Goal: Task Accomplishment & Management: Manage account settings

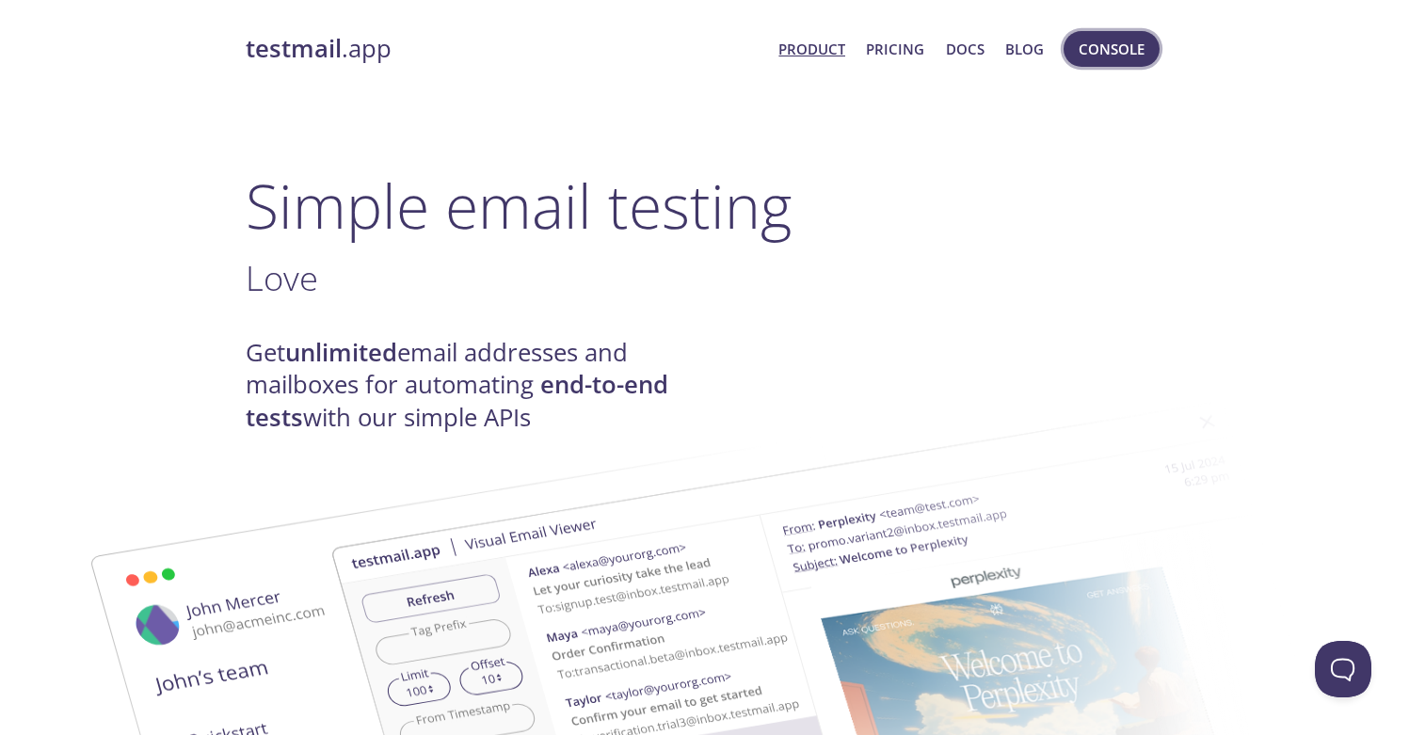
click at [1108, 46] on span "Console" at bounding box center [1112, 49] width 66 height 24
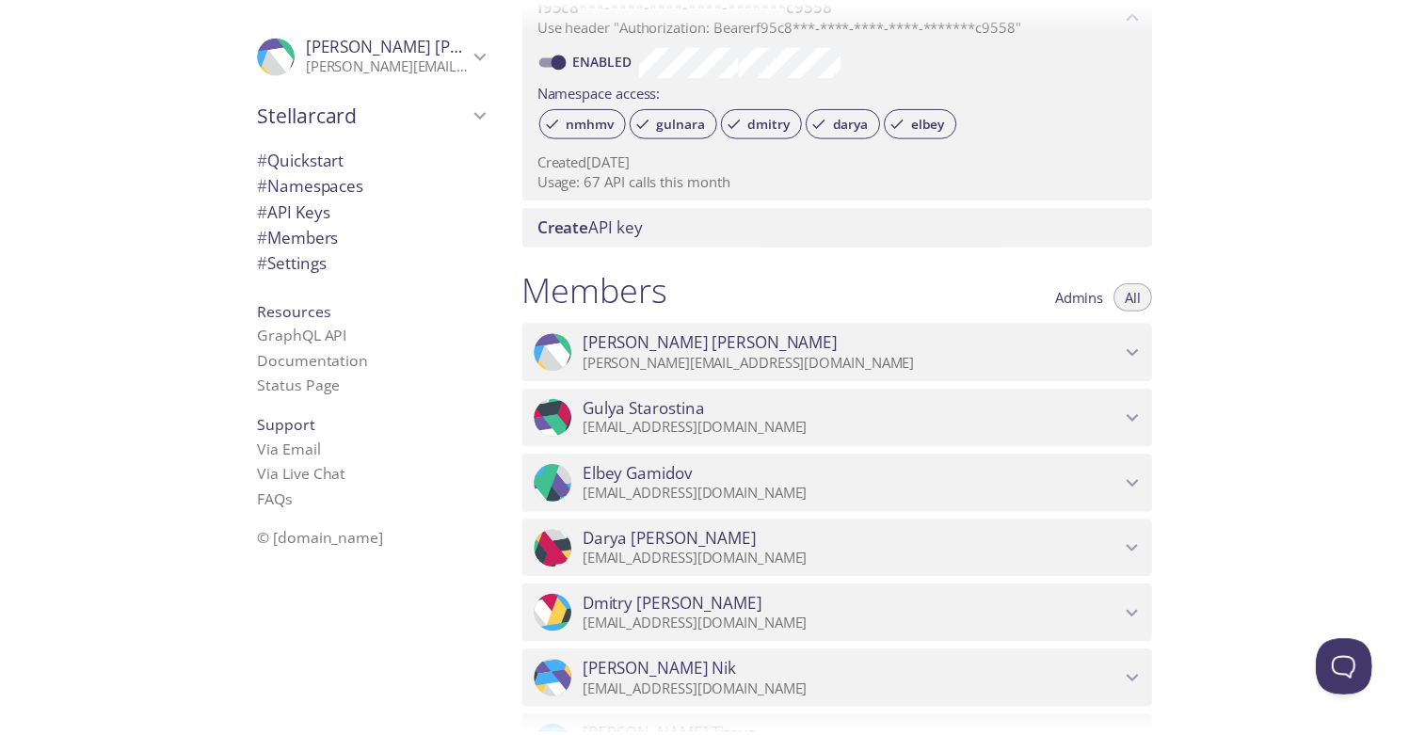
scroll to position [1196, 0]
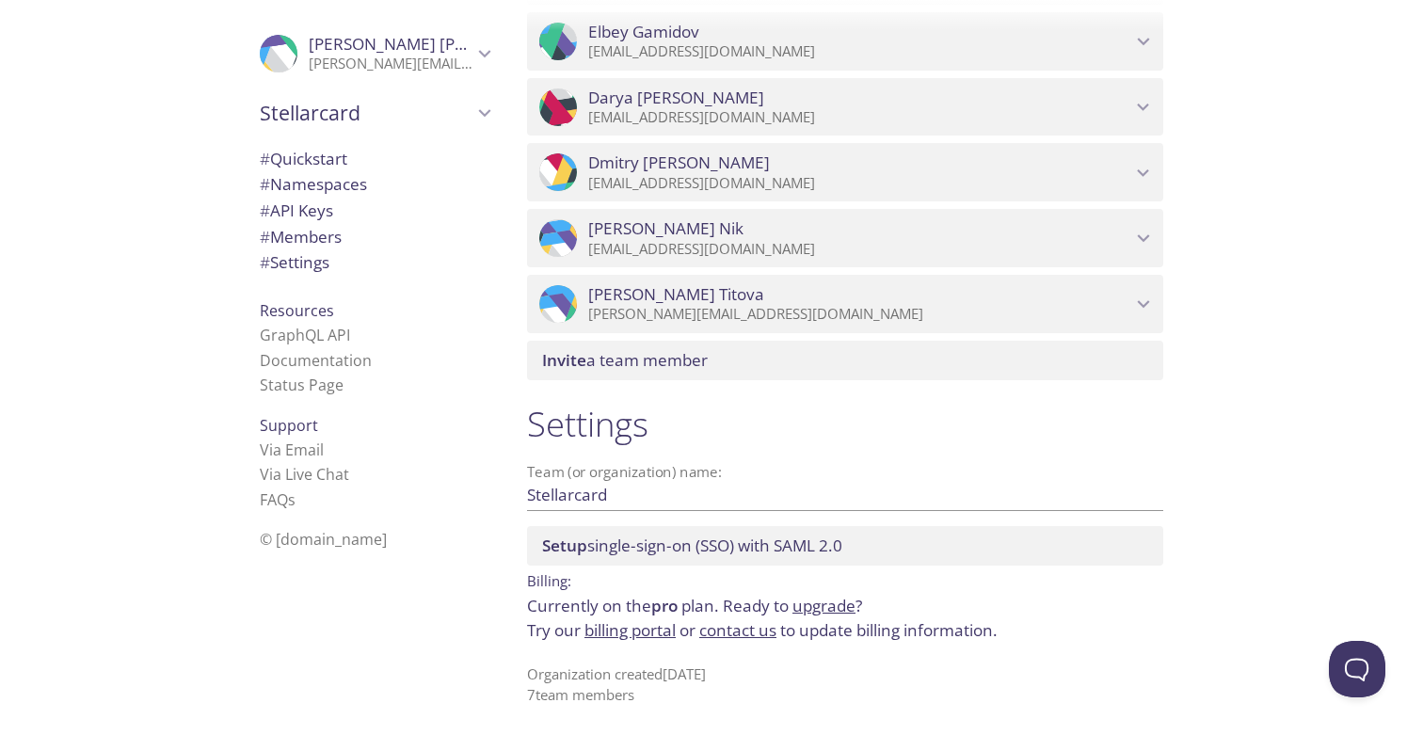
click at [841, 602] on link "upgrade" at bounding box center [823, 606] width 63 height 22
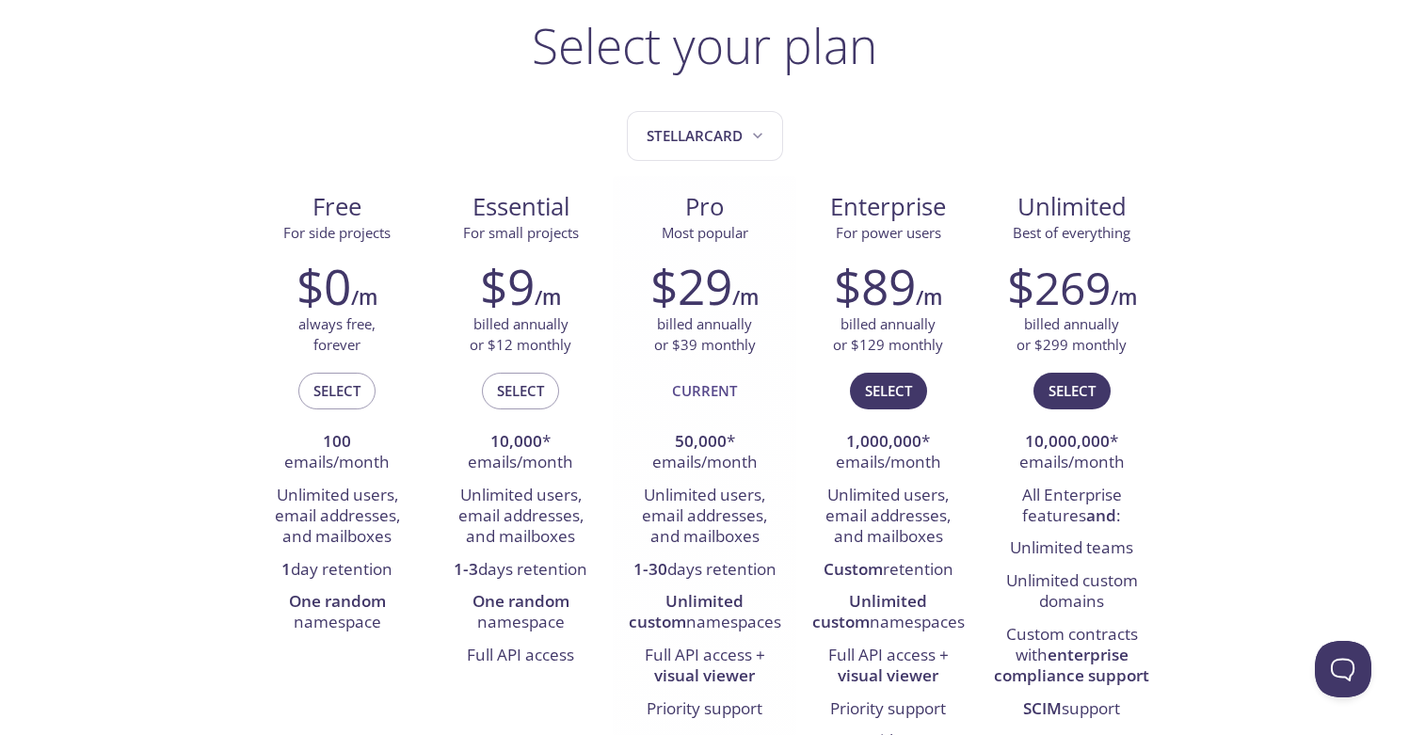
scroll to position [272, 0]
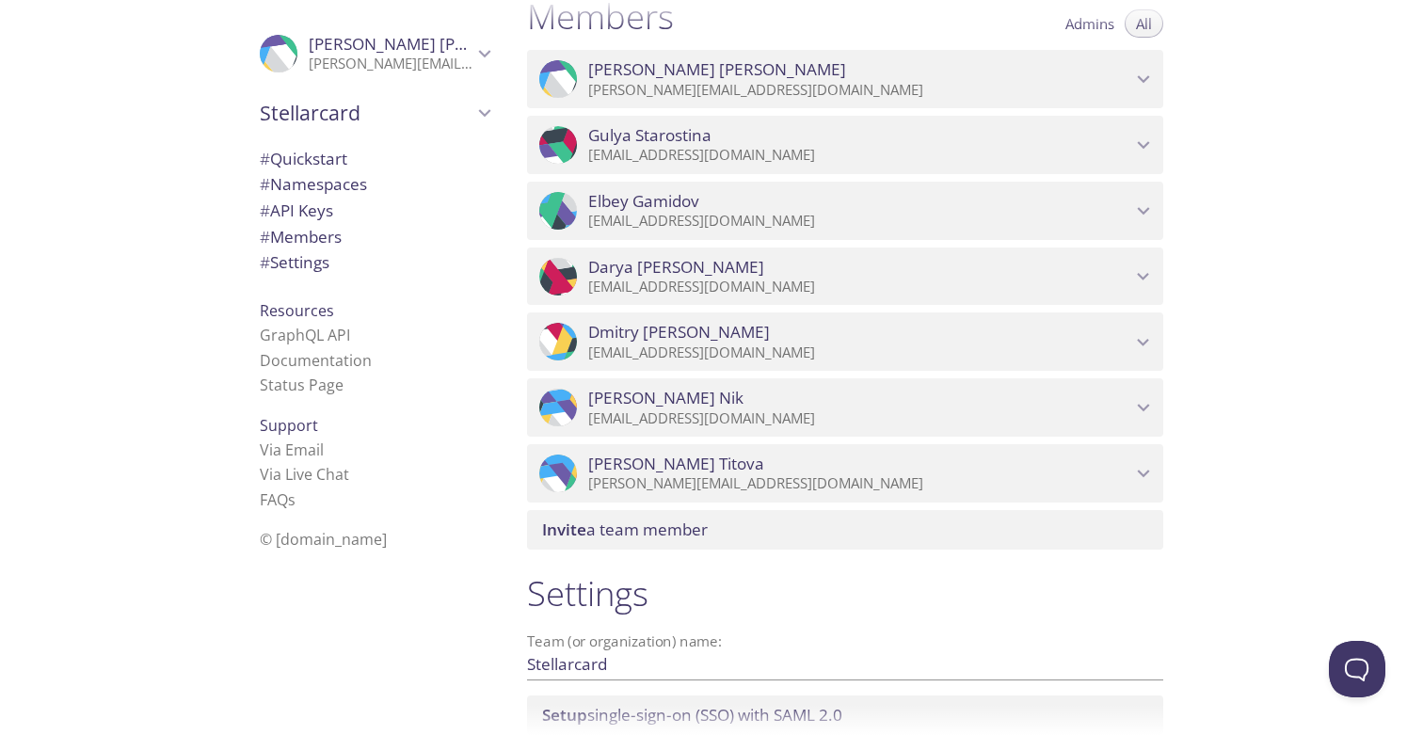
scroll to position [1004, 0]
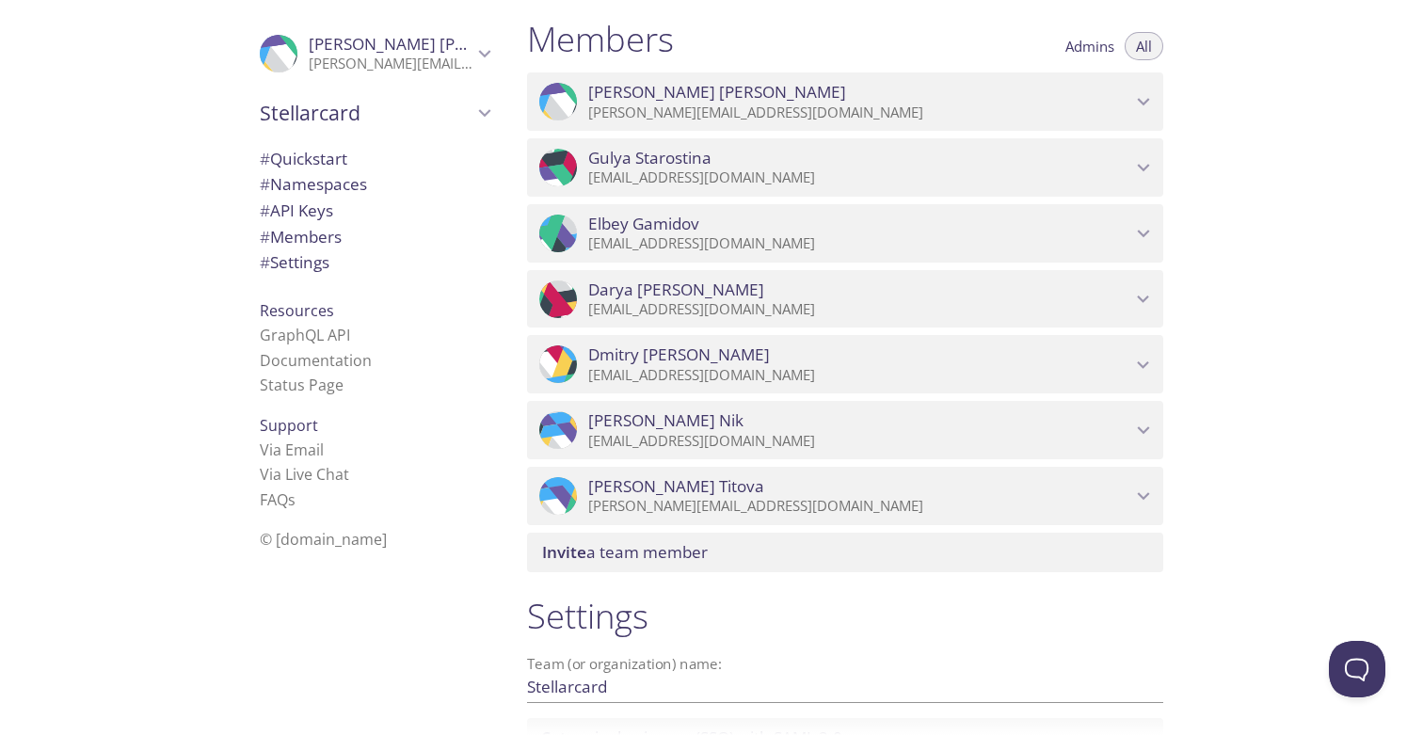
click at [648, 559] on span "Invite a team member" at bounding box center [625, 552] width 166 height 22
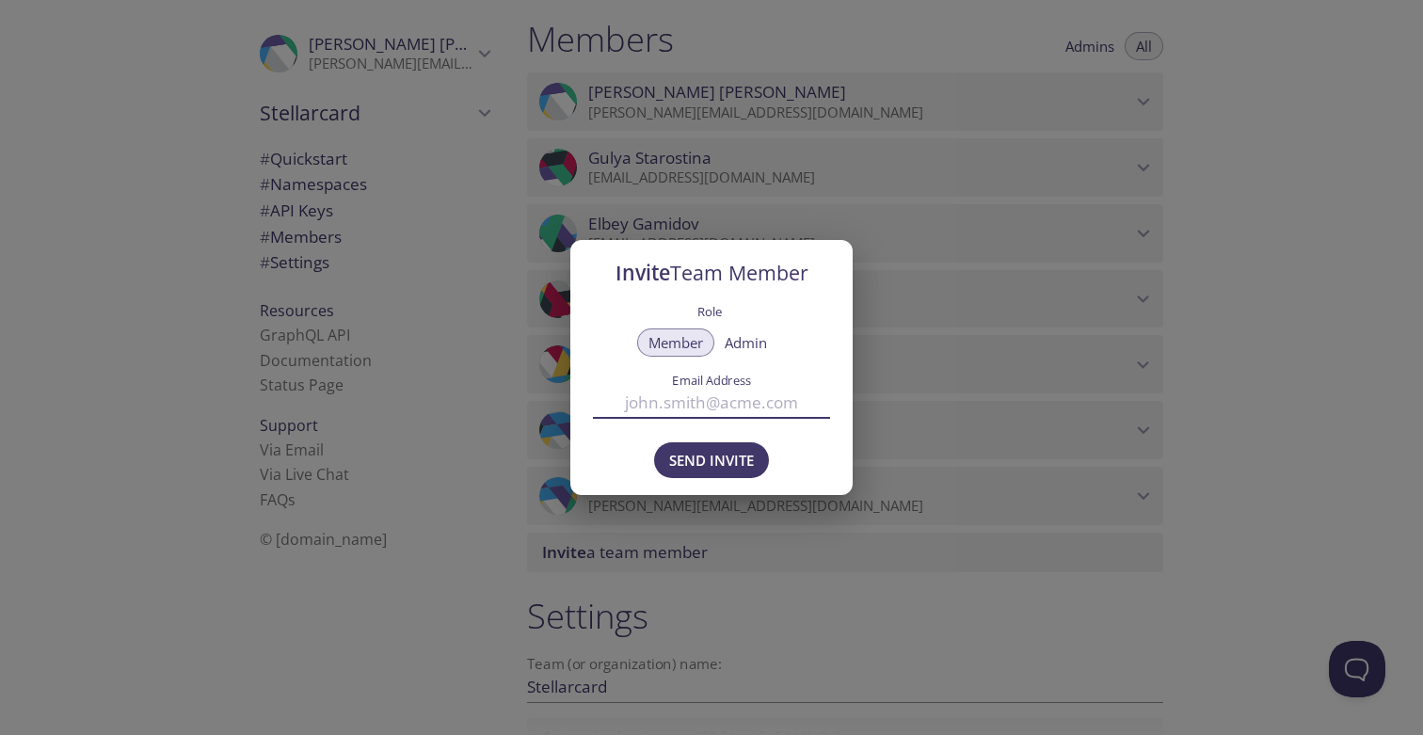
click at [714, 399] on input "Email Address" at bounding box center [711, 403] width 237 height 31
type input "[PERSON_NAME][EMAIL_ADDRESS][DOMAIN_NAME]"
click at [753, 343] on span "Admin" at bounding box center [746, 343] width 42 height 0
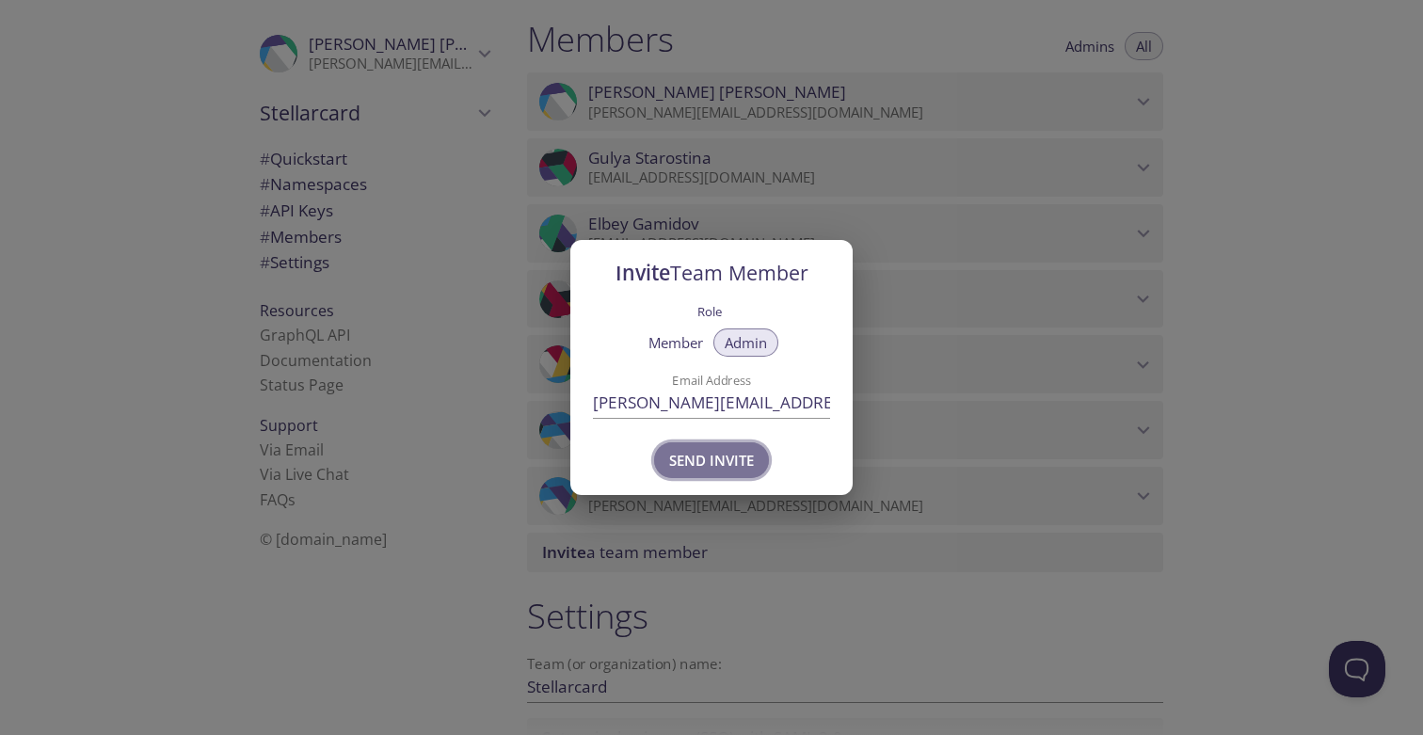
click at [720, 466] on span "Send Invite" at bounding box center [711, 460] width 85 height 24
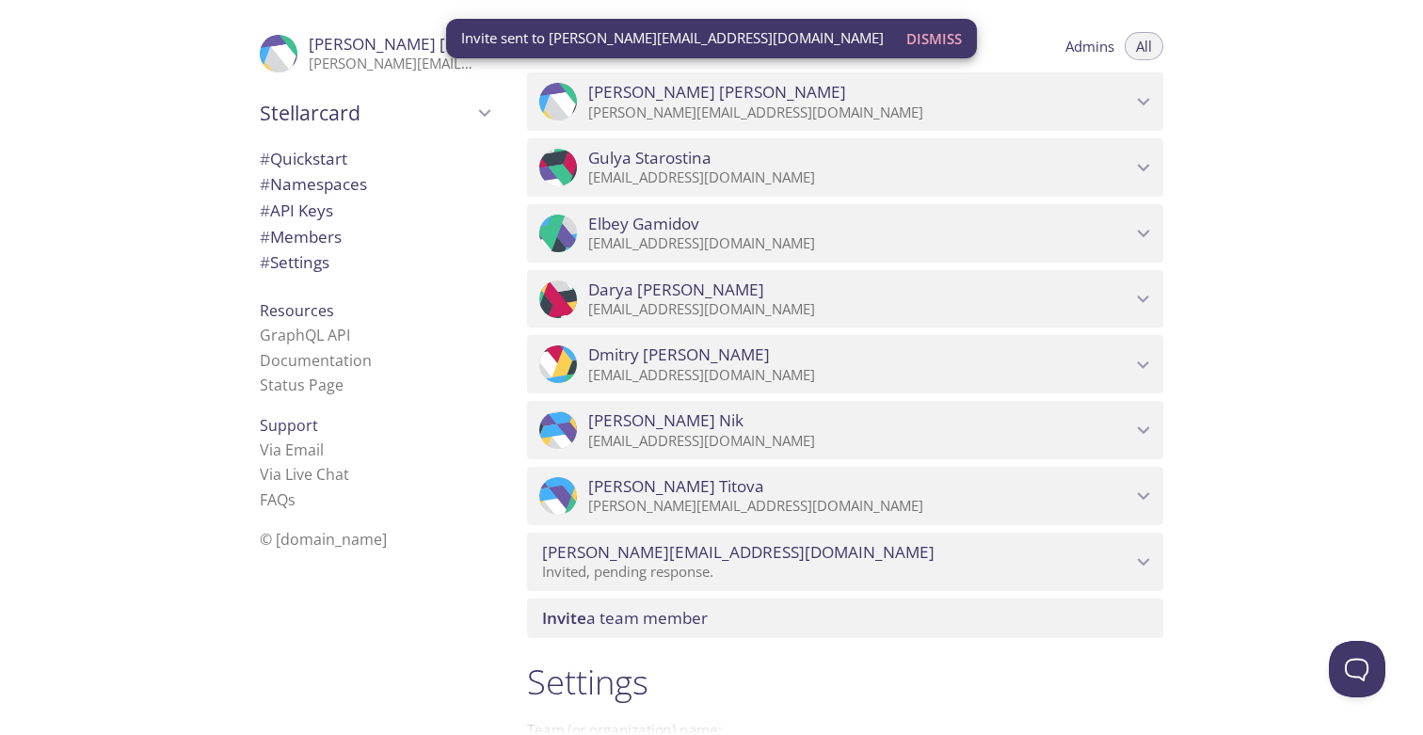
click at [1261, 420] on div "Quickstart Send a test email to [EMAIL_ADDRESS][DOMAIN_NAME] and then click her…" at bounding box center [967, 367] width 911 height 735
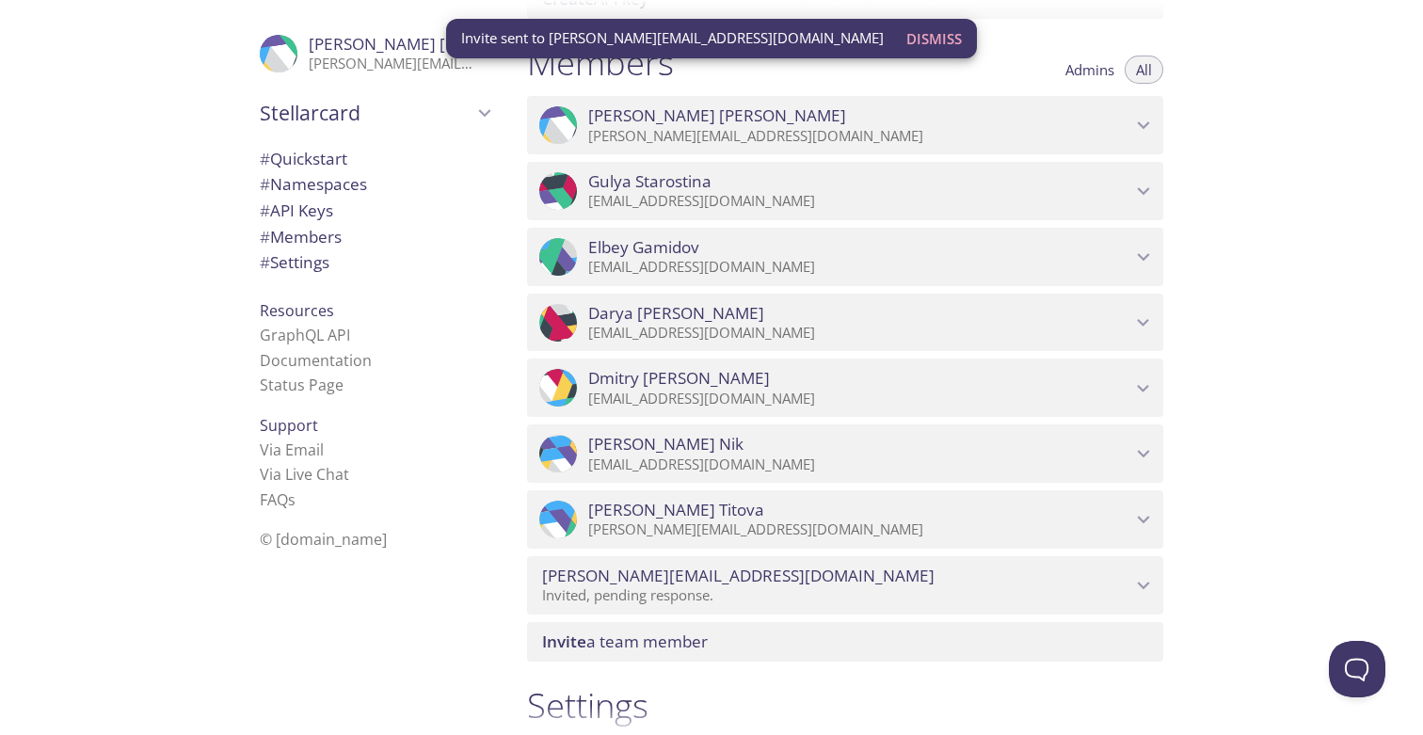
scroll to position [969, 0]
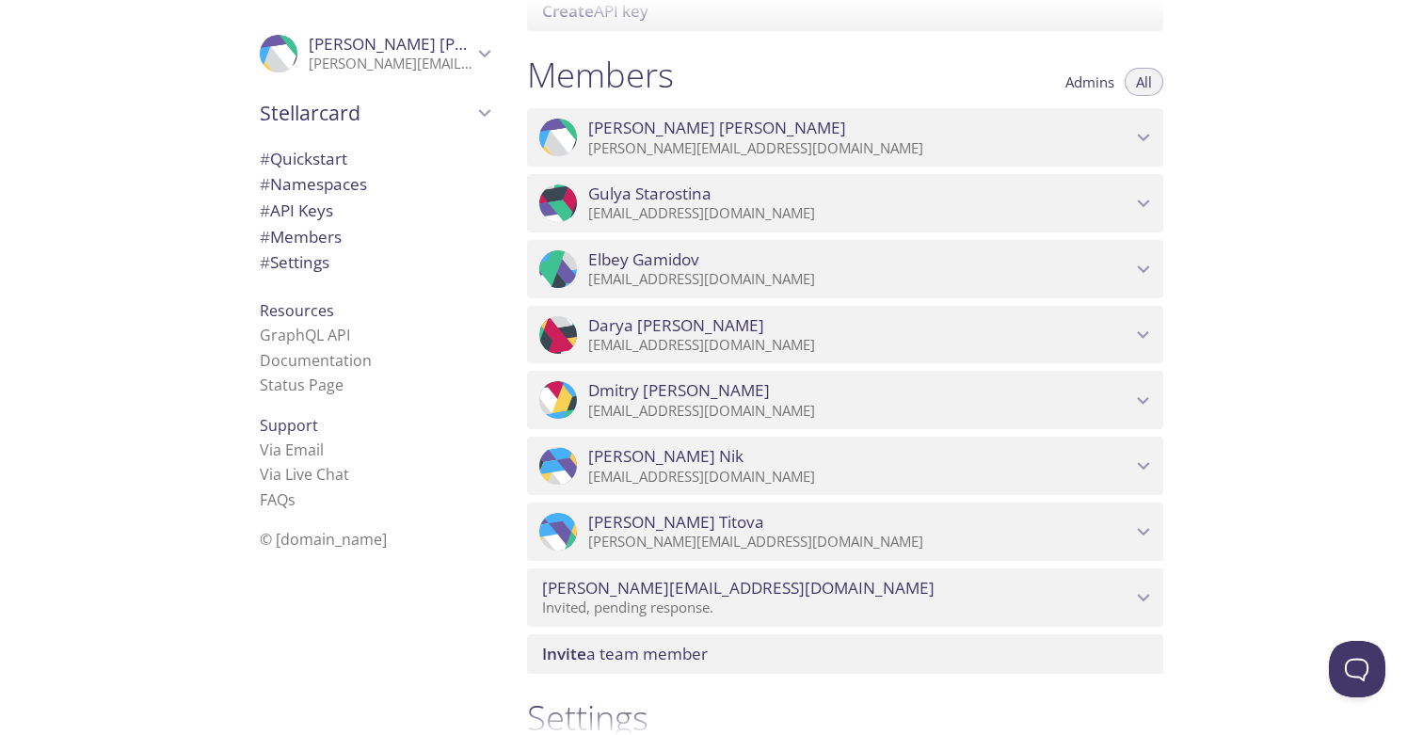
click at [1088, 82] on span "Admins" at bounding box center [1089, 82] width 49 height 0
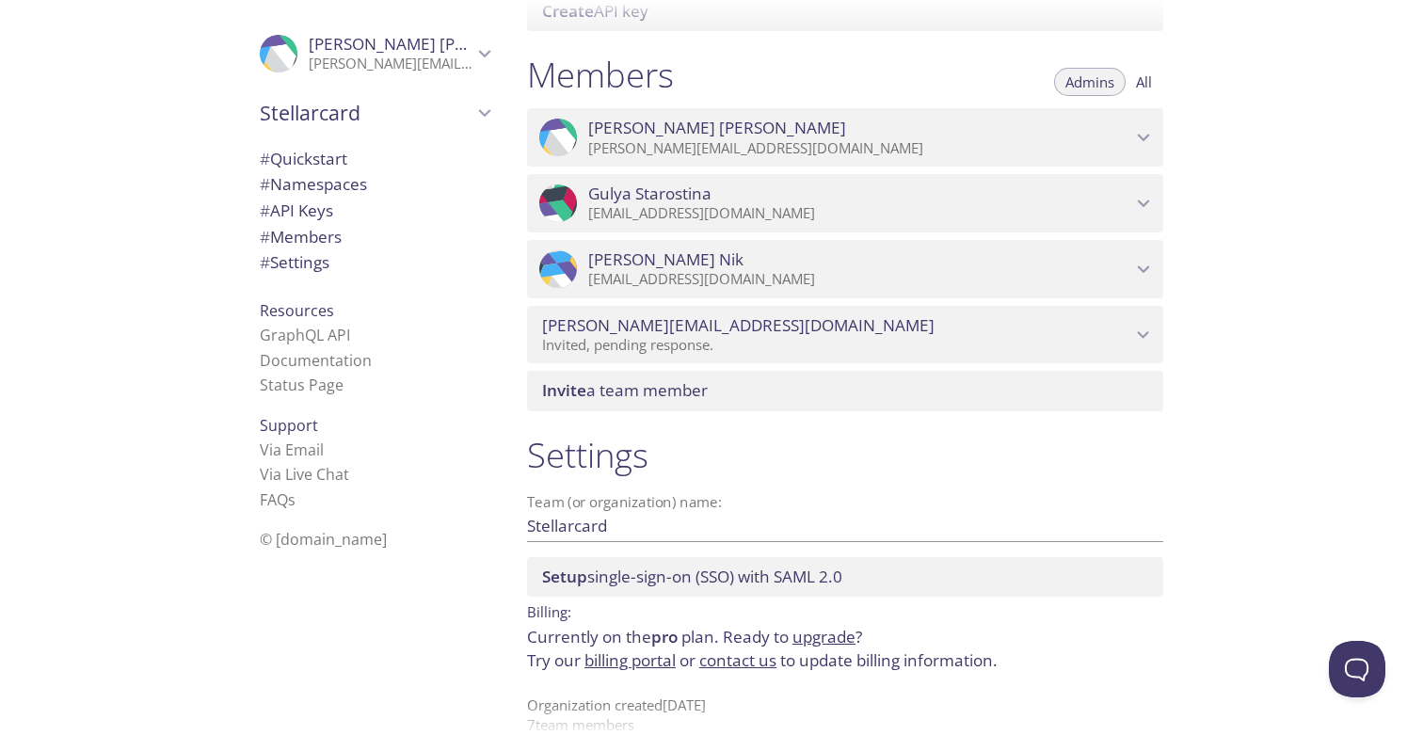
click at [1153, 80] on button "All" at bounding box center [1144, 82] width 39 height 28
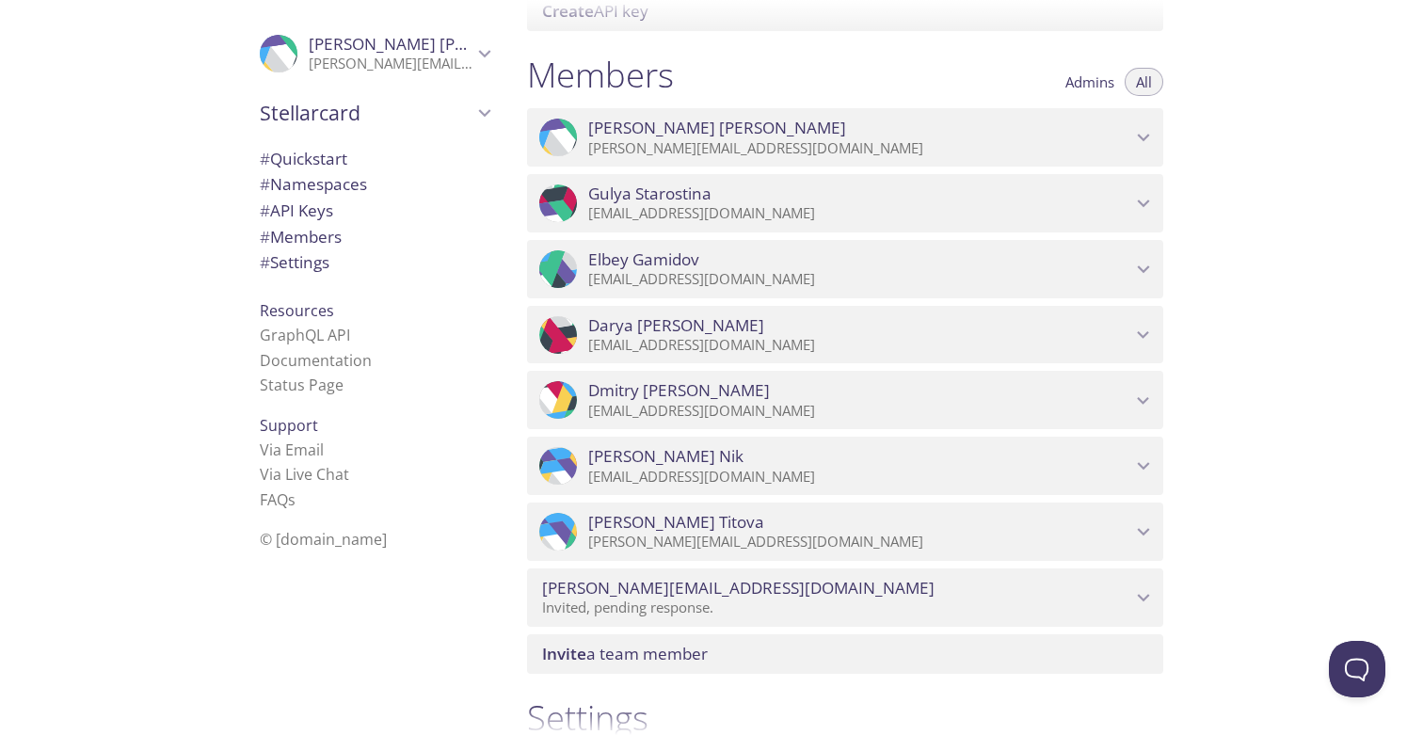
click at [1088, 82] on span "Admins" at bounding box center [1089, 82] width 49 height 0
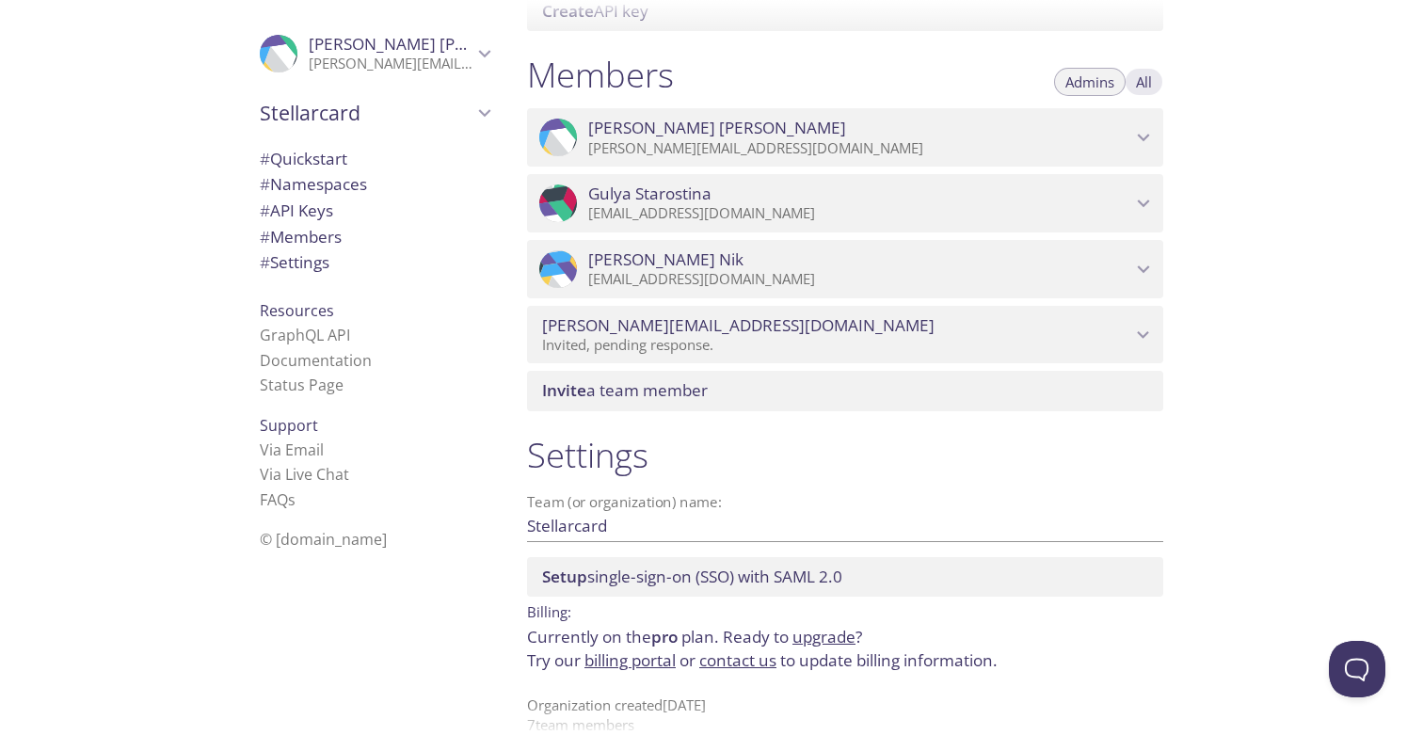
click at [1150, 82] on span "All" at bounding box center [1144, 82] width 16 height 0
